Goal: Complete application form

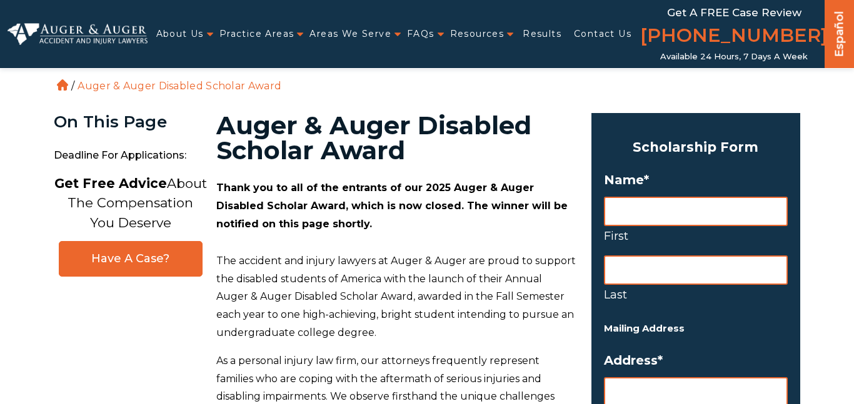
scroll to position [41, 0]
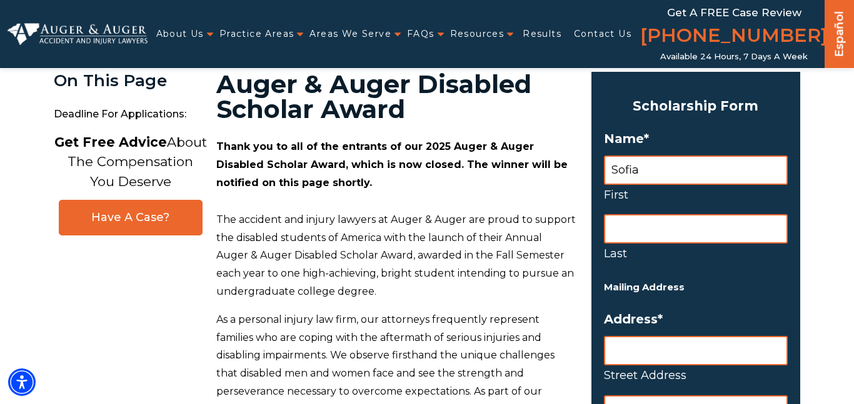
type input "Sofia"
click at [658, 239] on input "Last" at bounding box center [696, 228] width 184 height 29
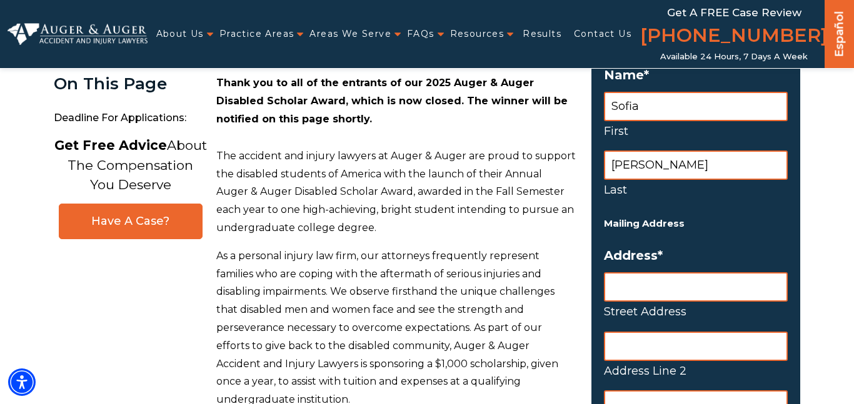
scroll to position [108, 0]
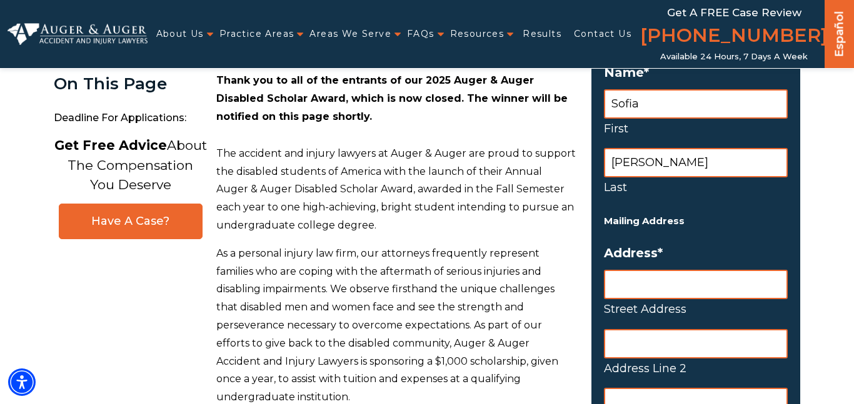
type input "[PERSON_NAME]"
click at [659, 286] on input "Street Address" at bounding box center [696, 284] width 184 height 29
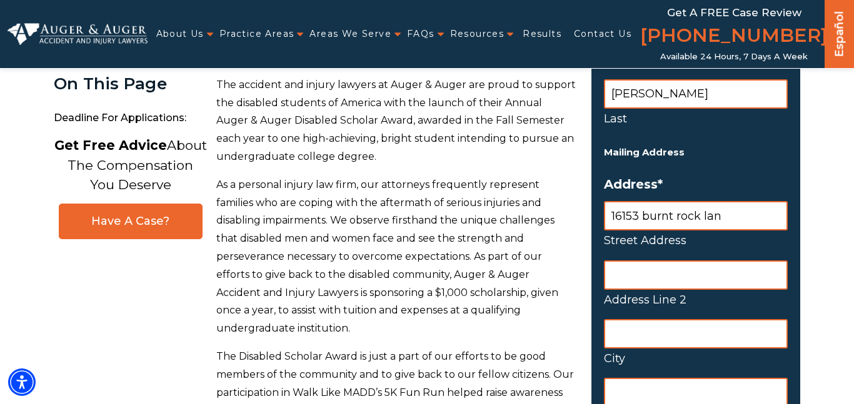
scroll to position [181, 0]
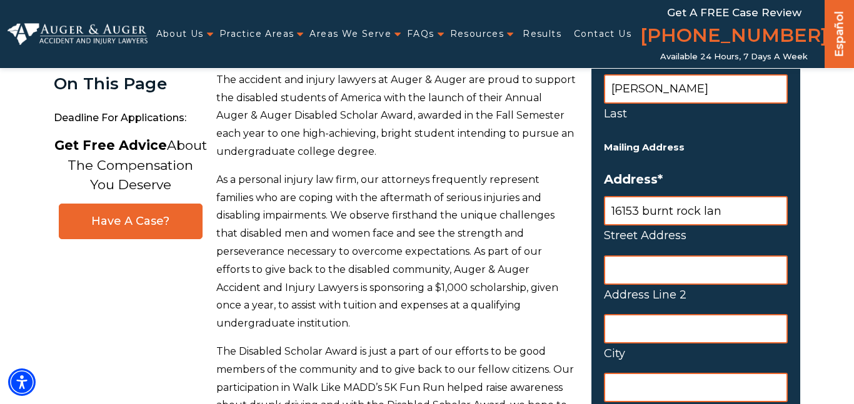
type input "16153 burnt rock lan"
click at [759, 333] on input "City" at bounding box center [696, 328] width 184 height 29
type input "fishers"
click at [723, 364] on div "16153 burnt rock lan Street Address Address Line 2 fishers City State / Provinc…" at bounding box center [696, 368] width 184 height 344
click at [721, 384] on input "State / Province / Region" at bounding box center [696, 387] width 184 height 29
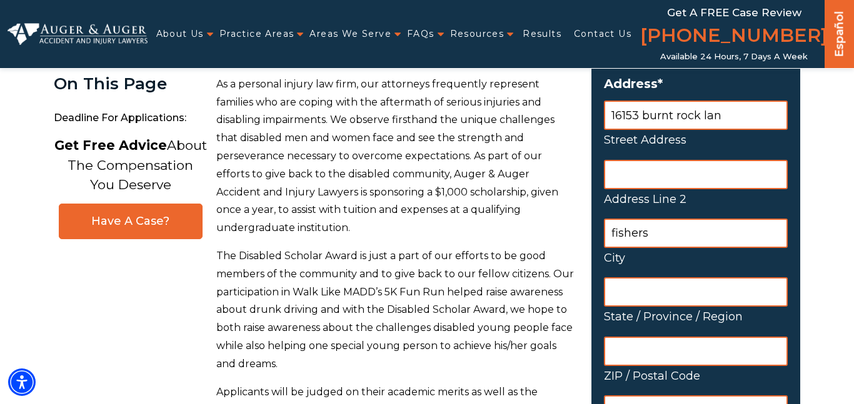
scroll to position [278, 0]
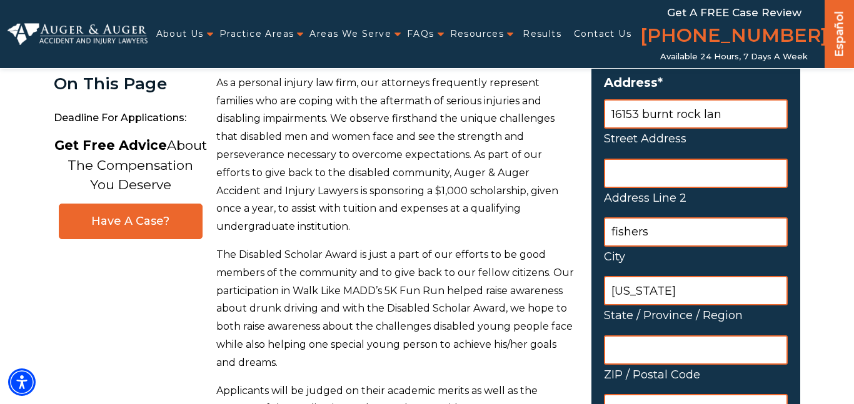
type input "indiana"
click at [673, 354] on input "ZIP / Postal Code" at bounding box center [696, 350] width 184 height 29
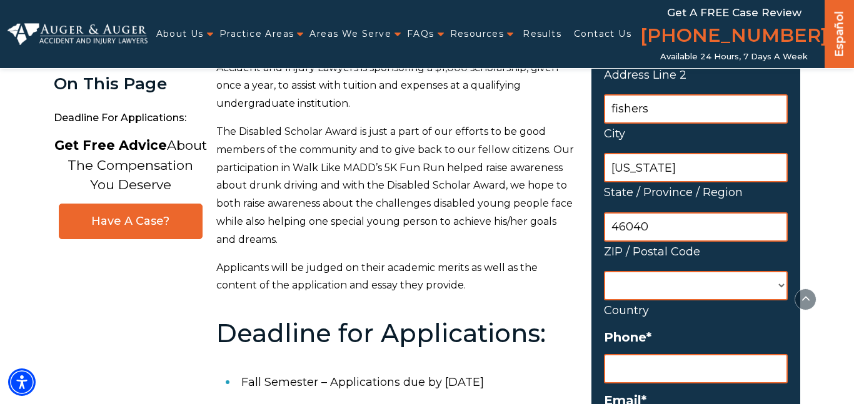
scroll to position [416, 0]
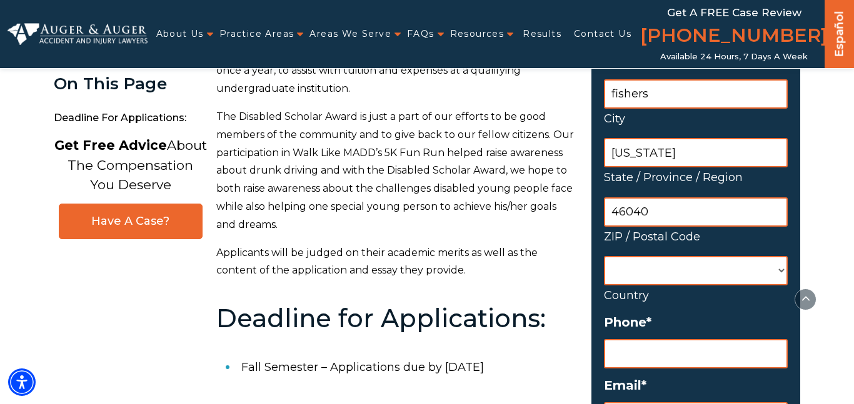
type input "46040"
click at [664, 276] on select "Afghanistan Albania Algeria American Samoa Andorra Angola Anguilla Antarctica A…" at bounding box center [696, 270] width 184 height 29
click at [605, 301] on label "Country" at bounding box center [696, 296] width 184 height 20
click at [605, 286] on select "Afghanistan Albania Algeria American Samoa Andorra Angola Anguilla Antarctica A…" at bounding box center [696, 270] width 184 height 29
click at [628, 272] on select "Afghanistan Albania Algeria American Samoa Andorra Angola Anguilla Antarctica A…" at bounding box center [696, 270] width 184 height 29
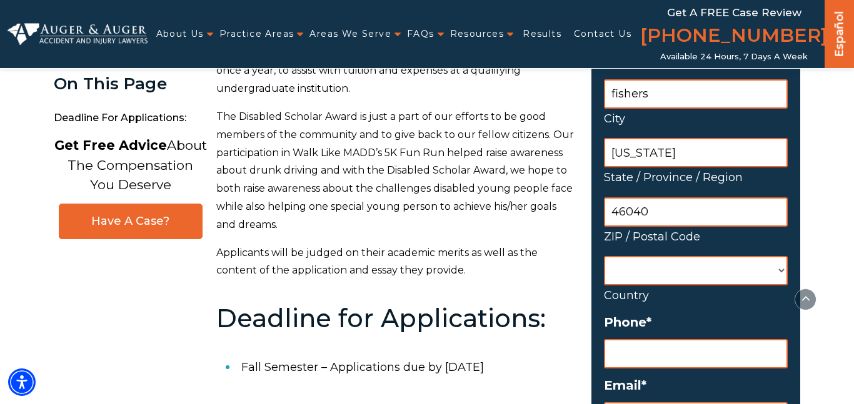
select select "United States"
click at [604, 256] on select "Afghanistan Albania Algeria American Samoa Andorra Angola Anguilla Antarctica A…" at bounding box center [696, 270] width 184 height 29
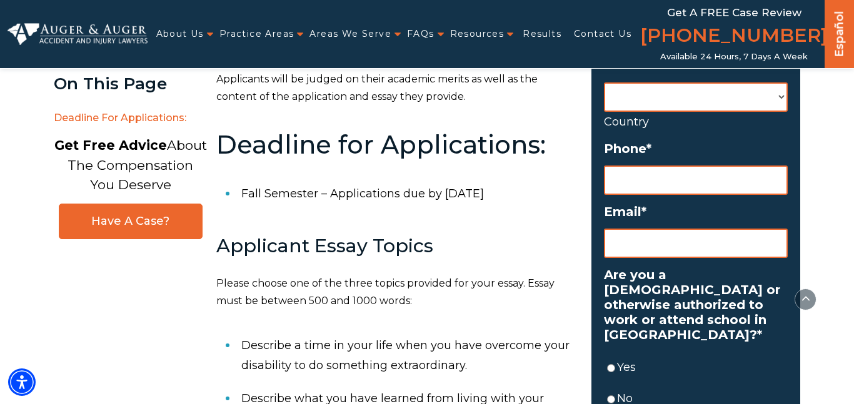
scroll to position [613, 0]
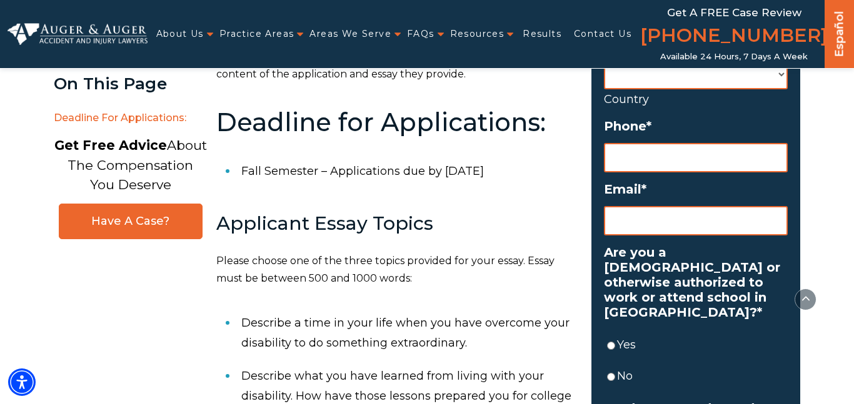
click at [628, 161] on input "Phone *" at bounding box center [696, 157] width 184 height 29
type input "(317) 604-9___"
type input "(___) ___-____"
type input "(317) 760-4977"
click at [648, 210] on input "Email *" at bounding box center [696, 220] width 184 height 29
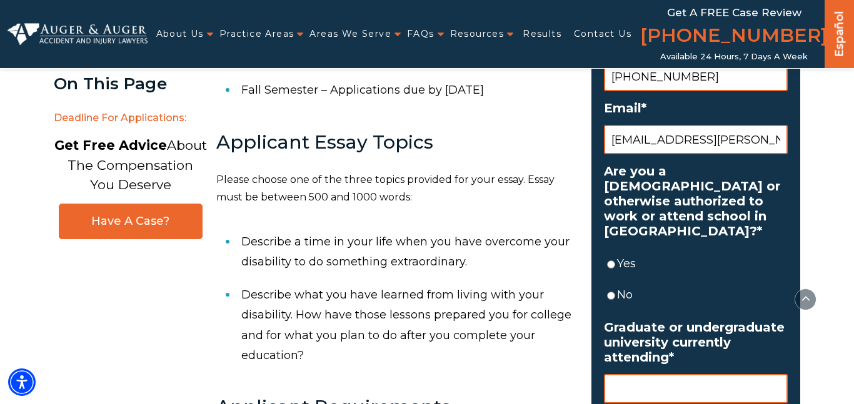
scroll to position [701, 0]
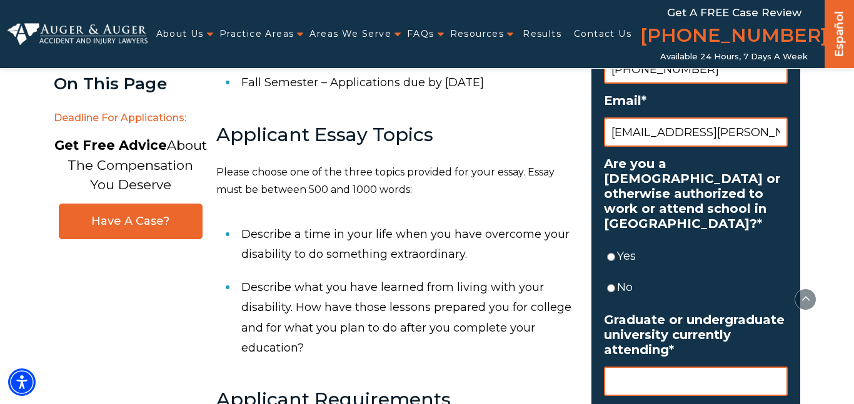
type input "27.sofia.lowe@mvcsc.k12.in.is"
click at [611, 259] on input "Yes" at bounding box center [611, 257] width 8 height 29
radio input "true"
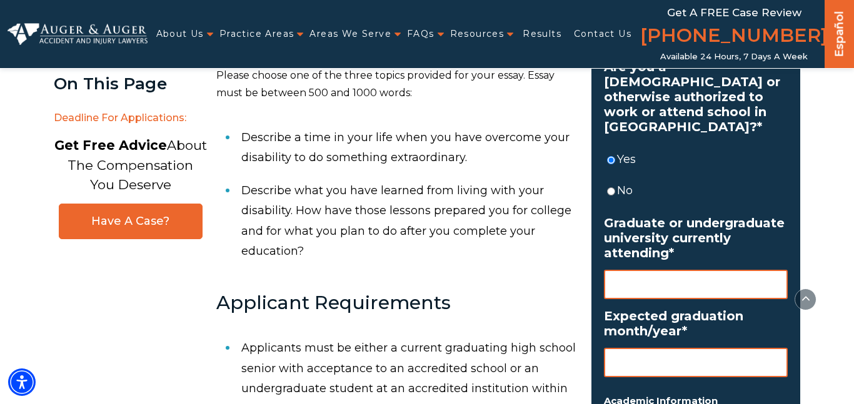
scroll to position [801, 0]
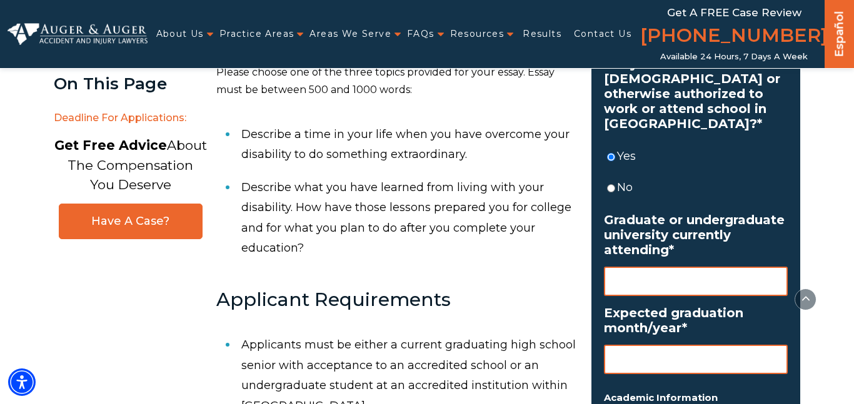
click at [620, 272] on input "Graduate or undergraduate university currently attending *" at bounding box center [696, 281] width 184 height 29
type input "M"
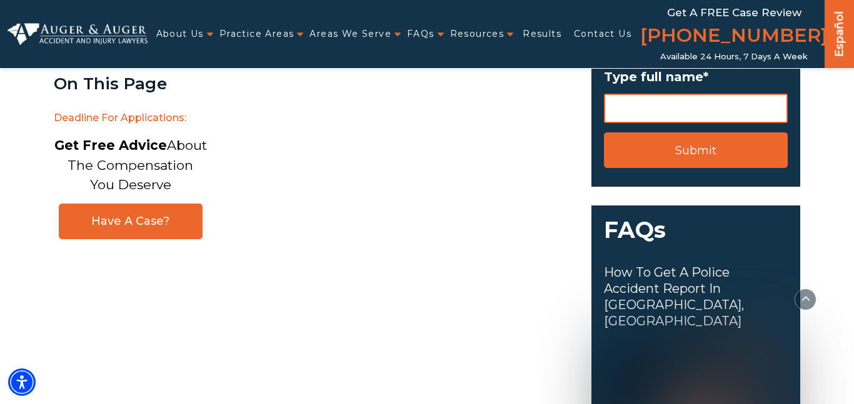
scroll to position [1939, 0]
